Goal: Find contact information: Find contact information

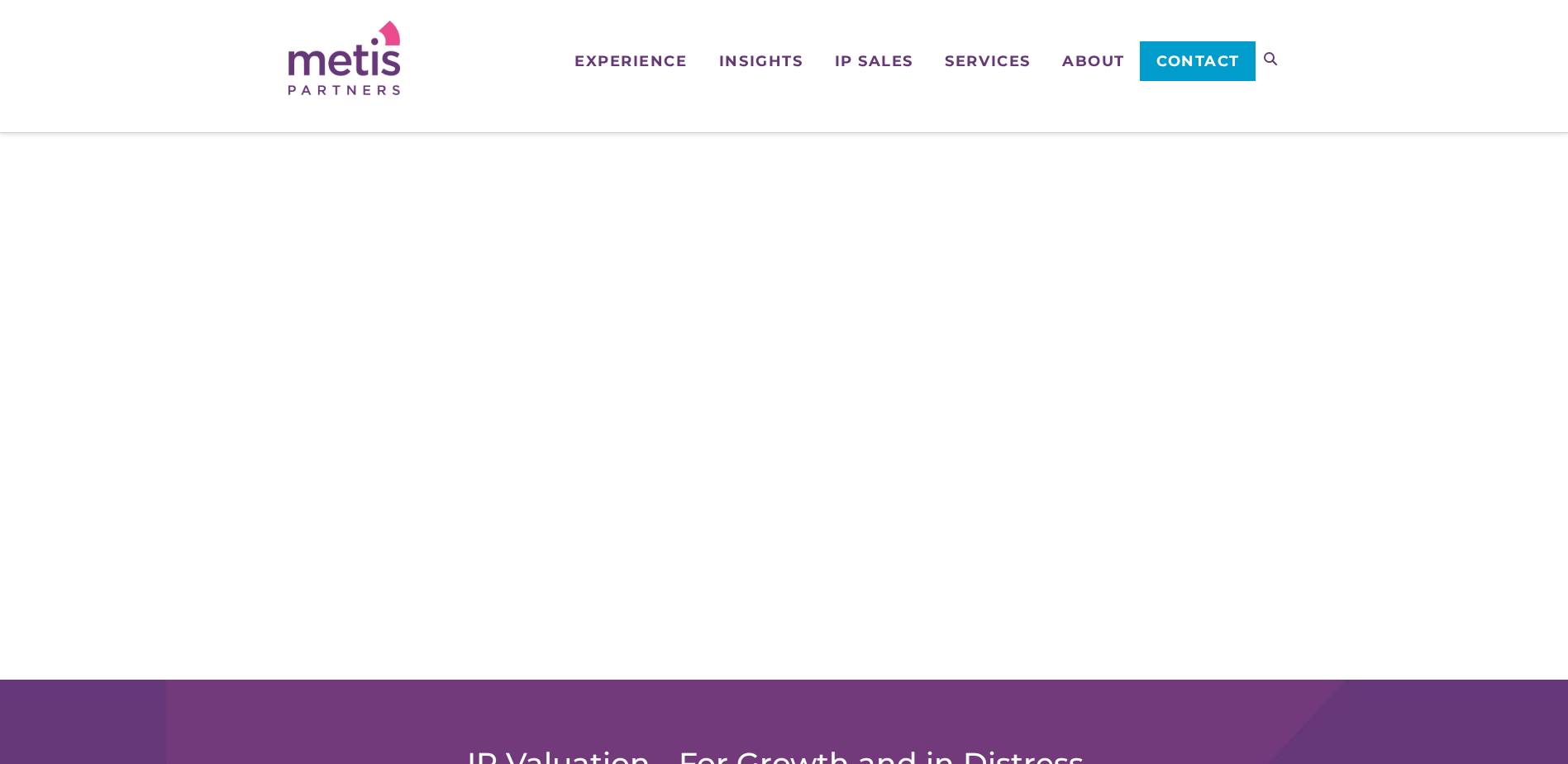
click at [1217, 55] on span "Contact" at bounding box center [1199, 61] width 83 height 15
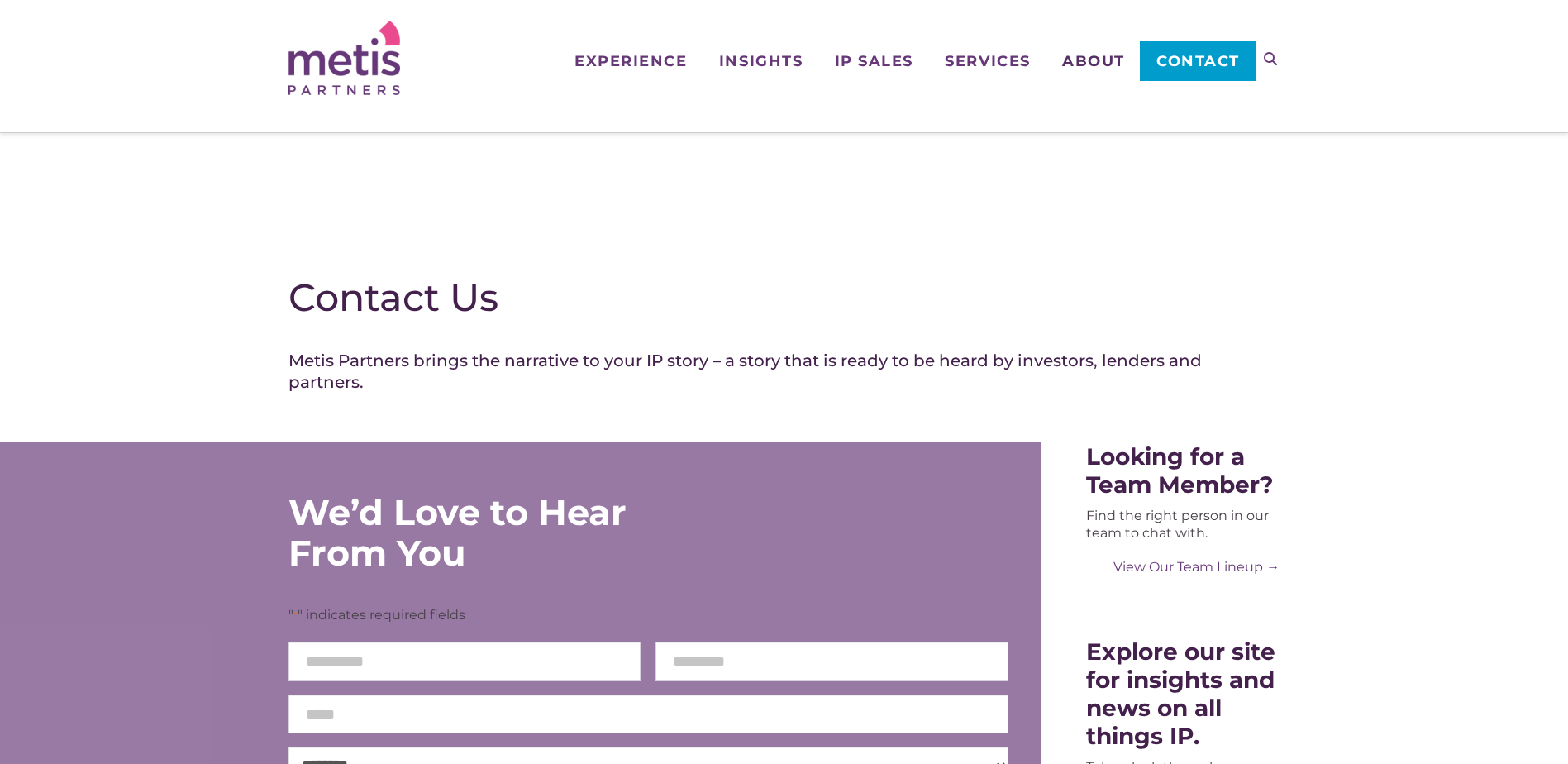
click at [1084, 59] on span "About" at bounding box center [1093, 61] width 63 height 15
click at [1085, 55] on span "About" at bounding box center [1093, 61] width 63 height 15
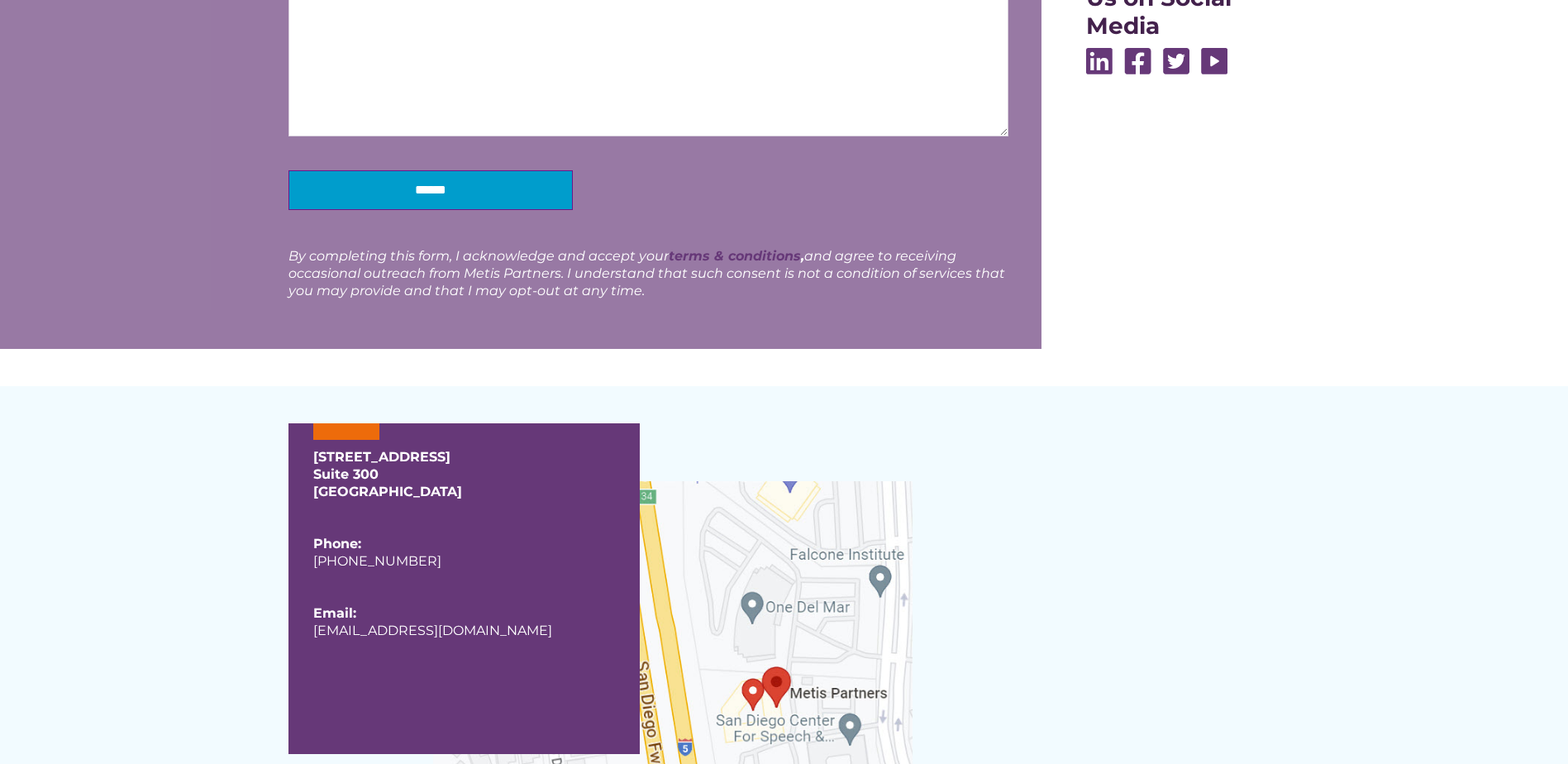
scroll to position [1005, 0]
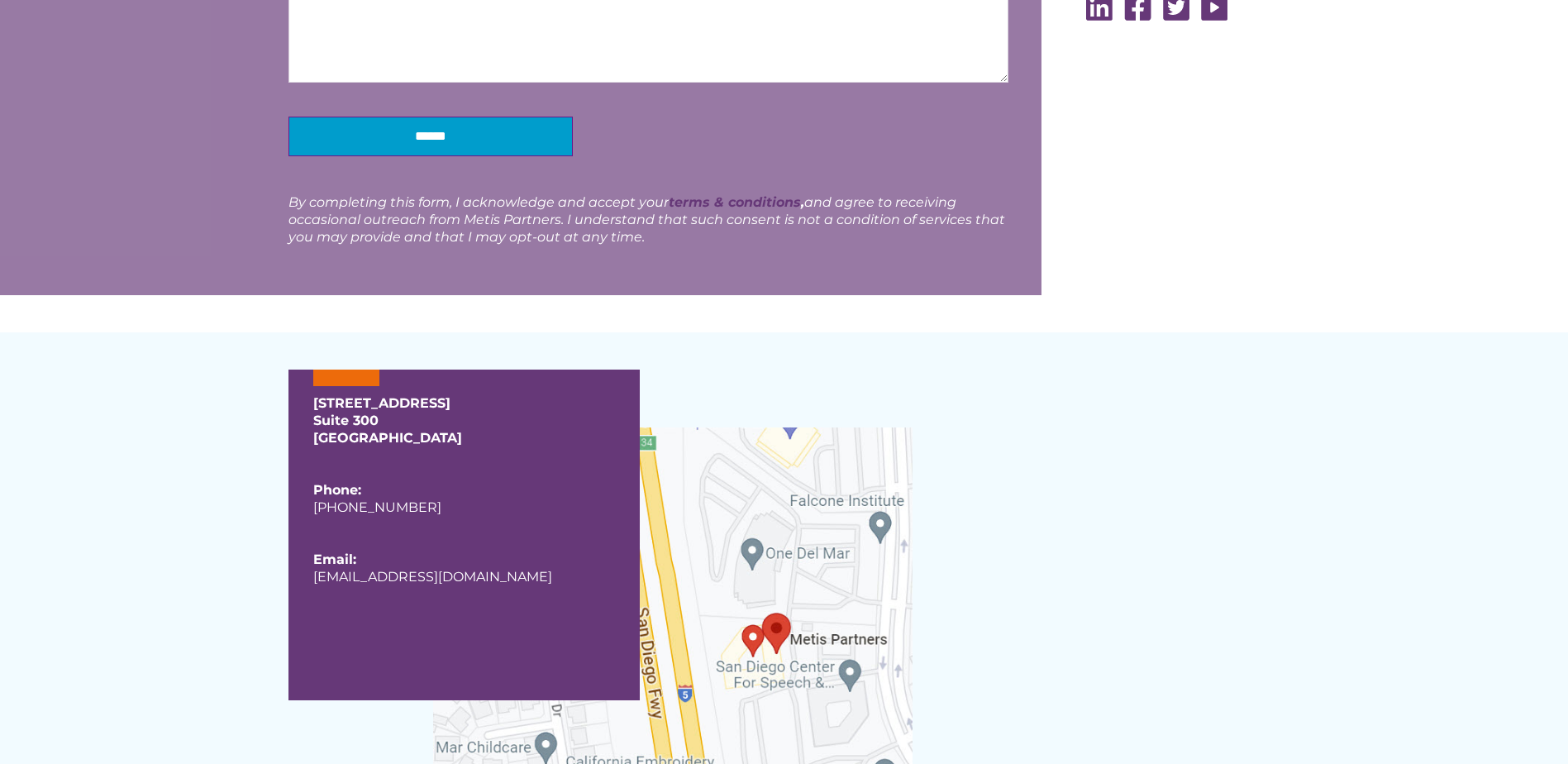
click at [436, 374] on div "12526 High Bluff Drive Suite 300 San Diego, CA 92130 Phone: +1 (858) 848-6911 E…" at bounding box center [465, 535] width 352 height 331
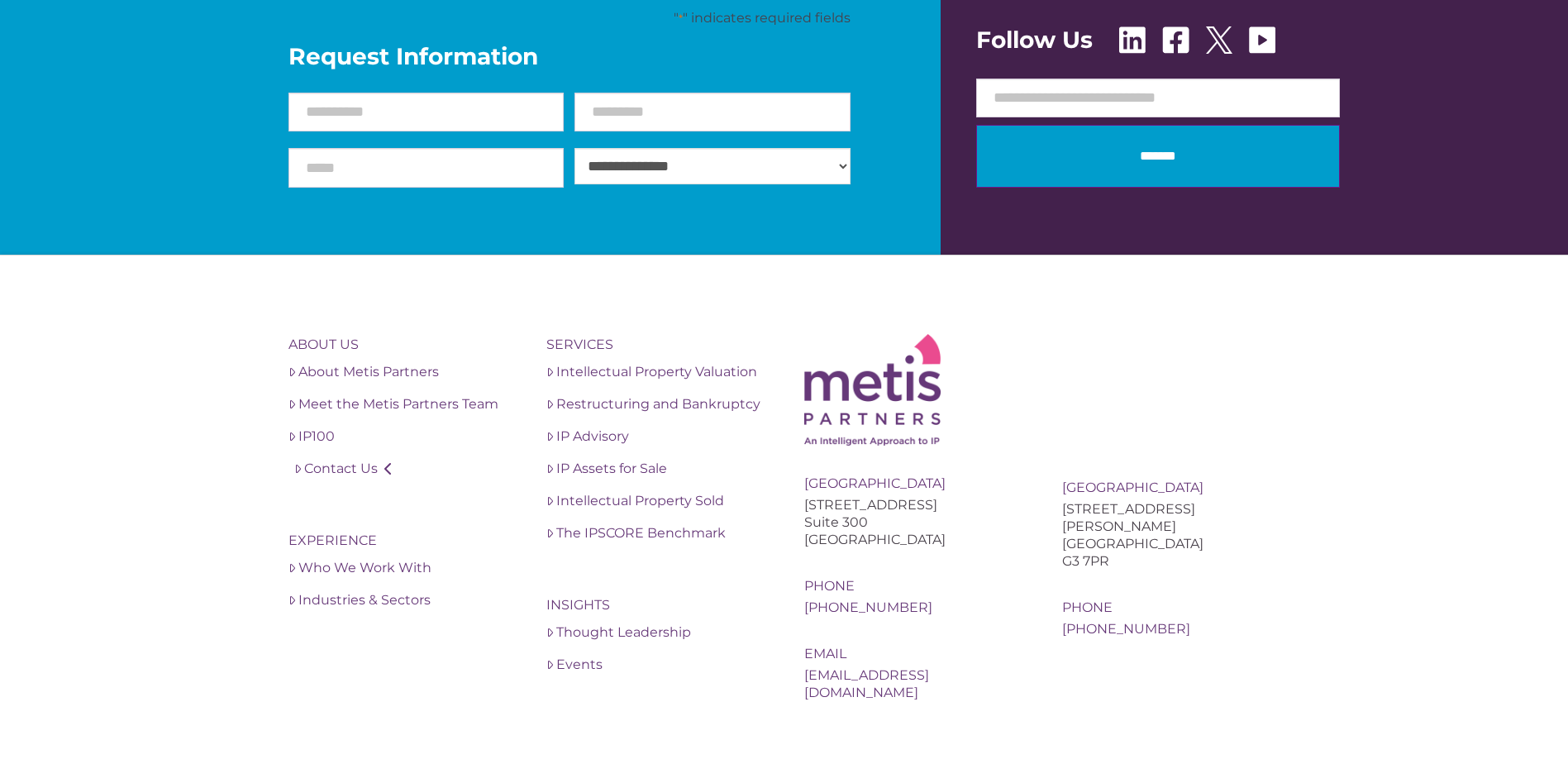
scroll to position [2556, 0]
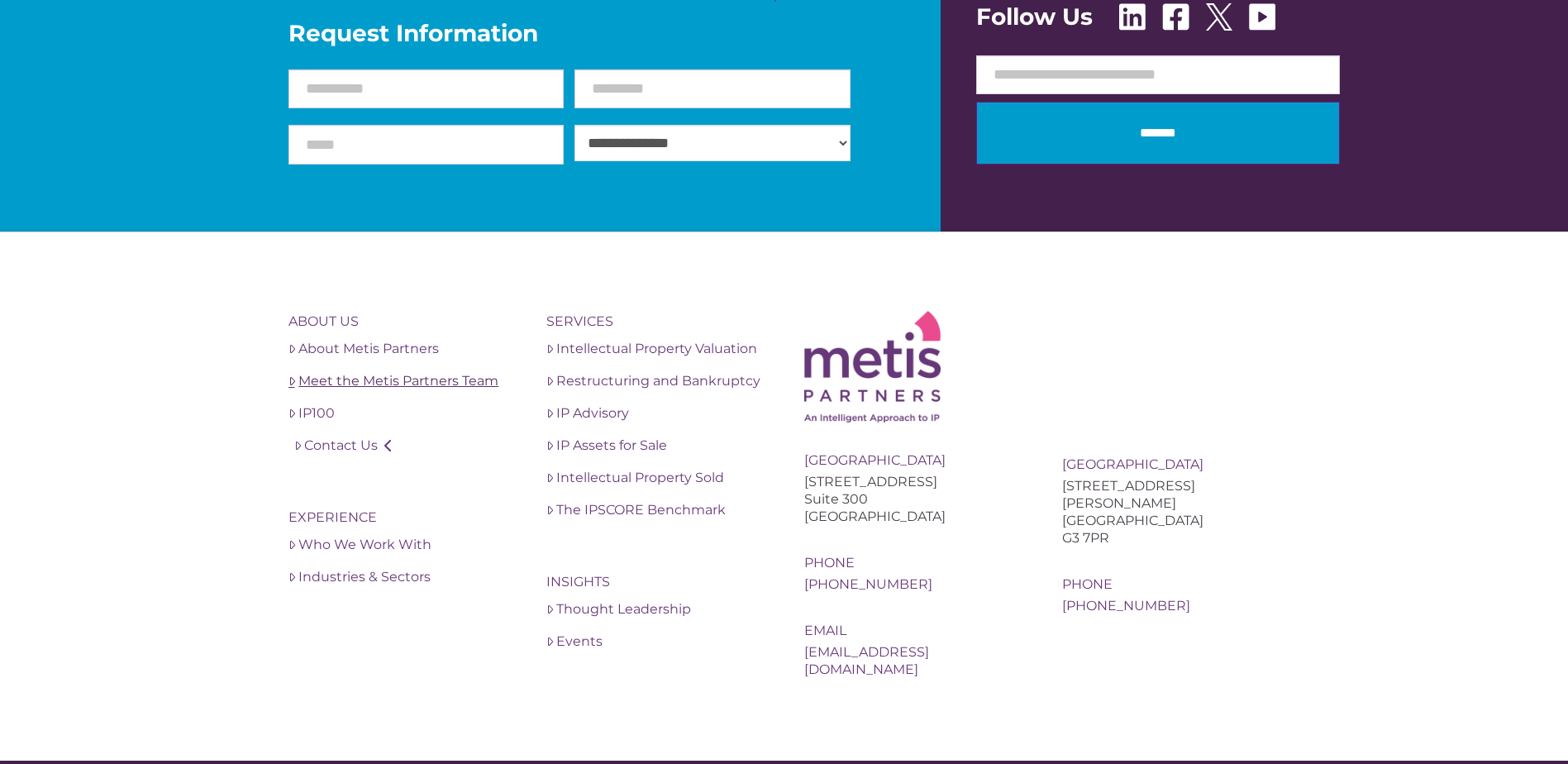
click at [399, 381] on link "Meet the Metis Partners Team" at bounding box center [398, 382] width 218 height 20
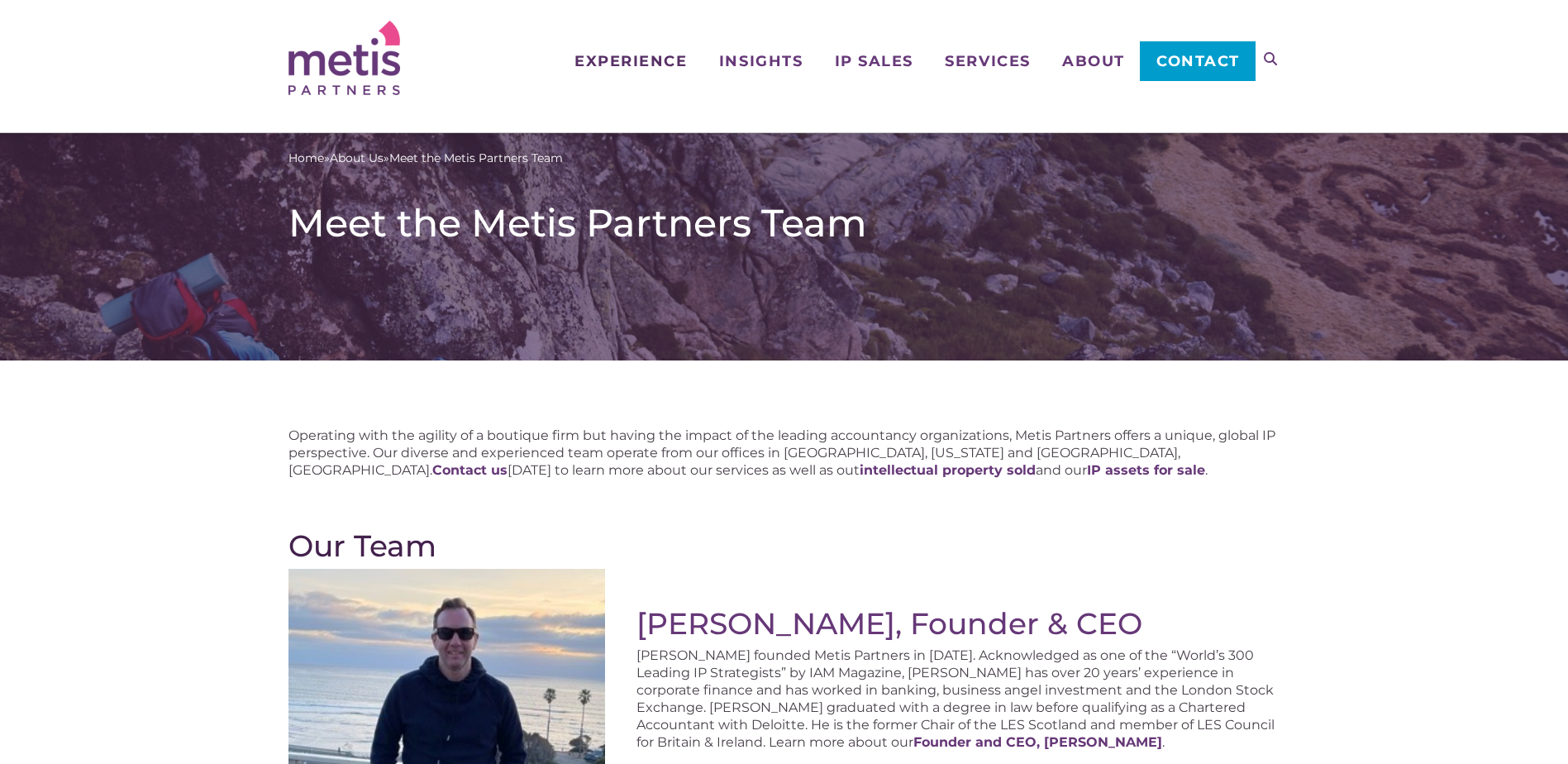
click at [654, 63] on span "Experience" at bounding box center [631, 61] width 112 height 15
click at [627, 60] on span "Experience" at bounding box center [631, 61] width 112 height 15
click at [755, 54] on span "Insights" at bounding box center [761, 61] width 83 height 15
click at [871, 55] on span "IP Sales" at bounding box center [874, 61] width 78 height 15
